Goal: Transaction & Acquisition: Purchase product/service

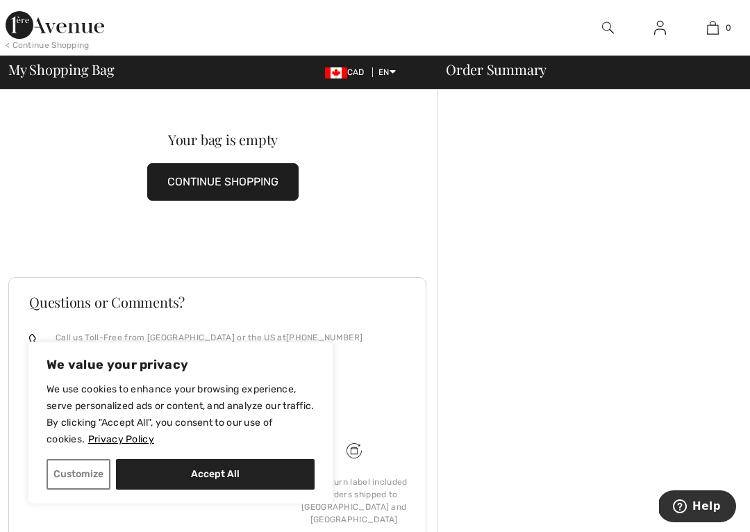
click at [718, 32] on img at bounding box center [713, 27] width 12 height 17
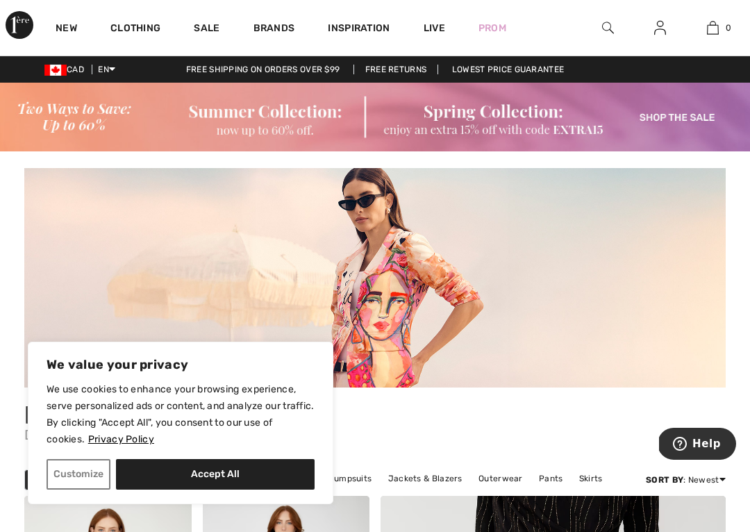
click at [122, 63] on div "Free shipping on orders over $99 Free Returns Lowest Price Guarantee" at bounding box center [375, 69] width 750 height 13
click at [737, 23] on link "0" at bounding box center [712, 27] width 51 height 17
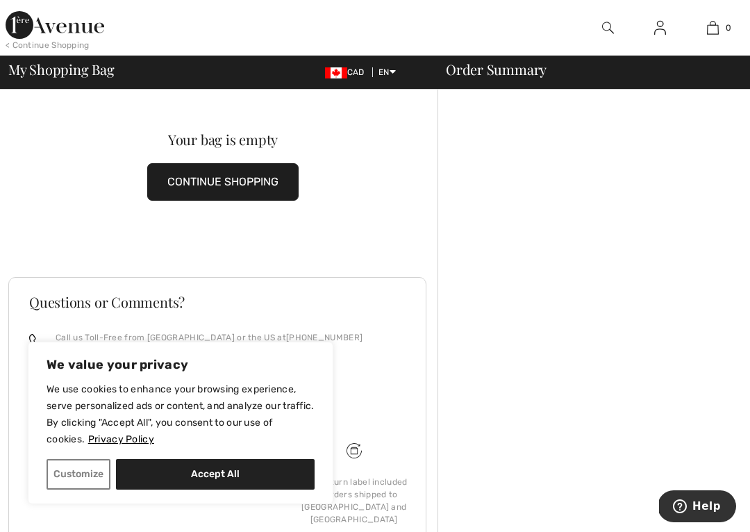
click at [665, 32] on img at bounding box center [660, 27] width 12 height 17
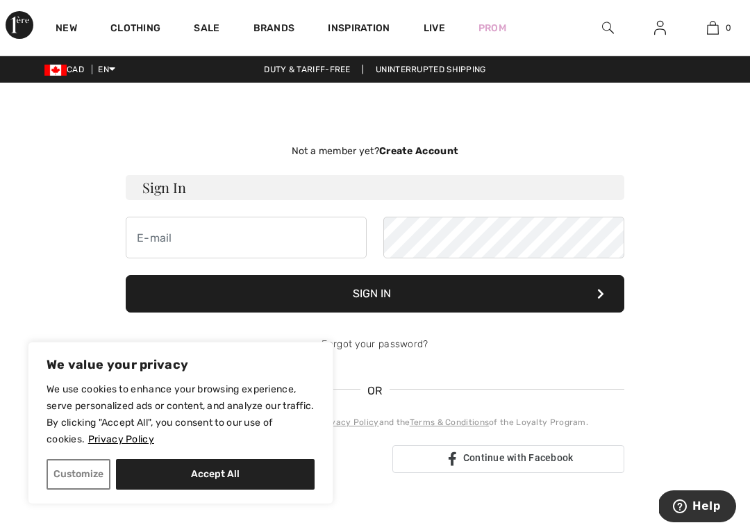
click at [612, 27] on img at bounding box center [608, 27] width 12 height 17
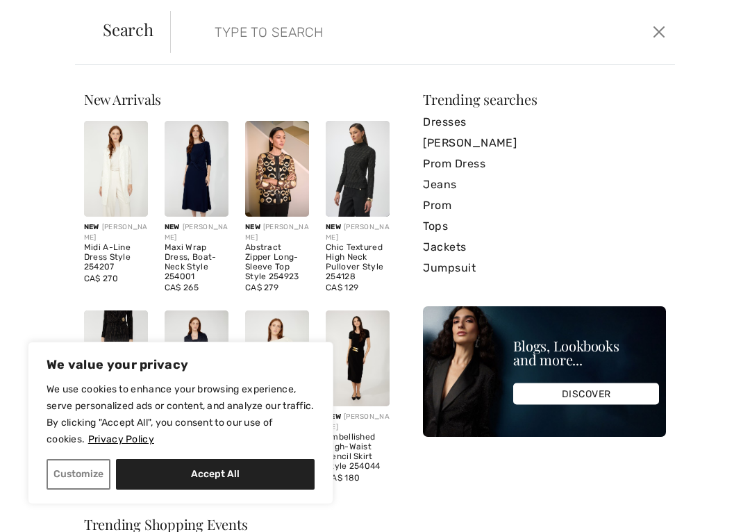
click at [669, 31] on button "Close" at bounding box center [659, 32] width 20 height 22
